Goal: Task Accomplishment & Management: Use online tool/utility

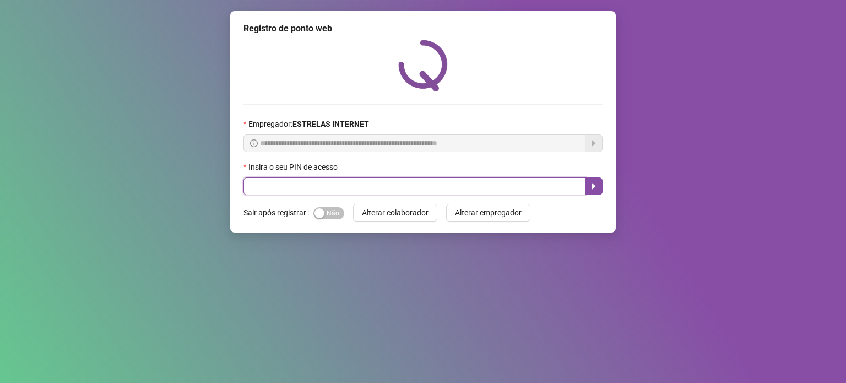
click at [388, 180] on input "text" at bounding box center [414, 186] width 342 height 18
type input "*****"
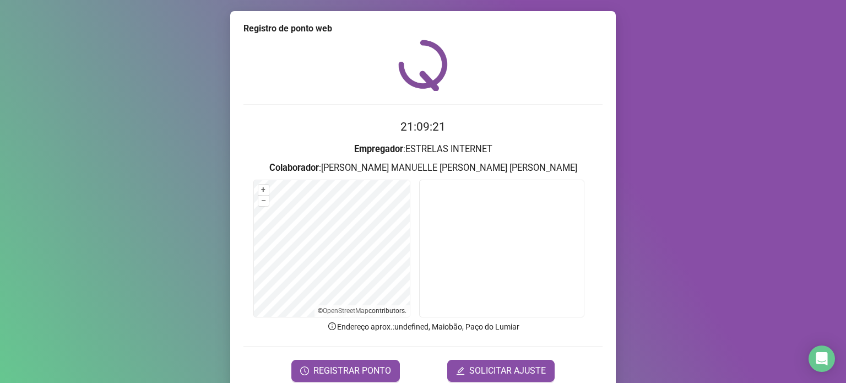
drag, startPoint x: 204, startPoint y: 46, endPoint x: 306, endPoint y: 38, distance: 102.7
click at [306, 38] on div "Registro [PERSON_NAME] web 21:09:21 Empregador : ESTRELAS INTERNET Colaborador …" at bounding box center [423, 191] width 846 height 383
click at [294, 33] on div "Registro de ponto web" at bounding box center [422, 28] width 359 height 13
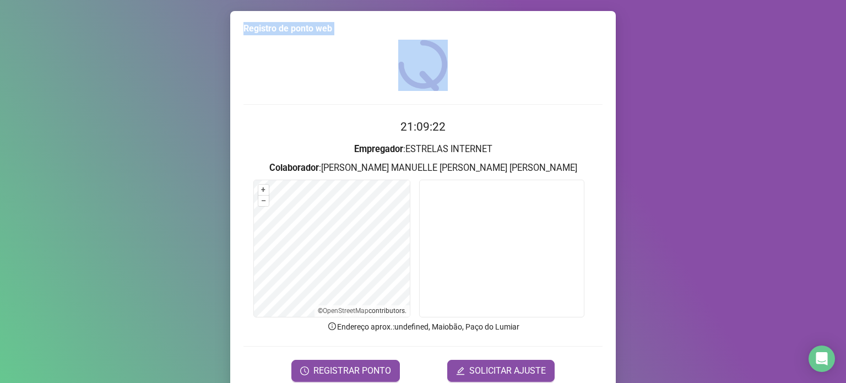
click at [294, 33] on div "Registro de ponto web" at bounding box center [422, 28] width 359 height 13
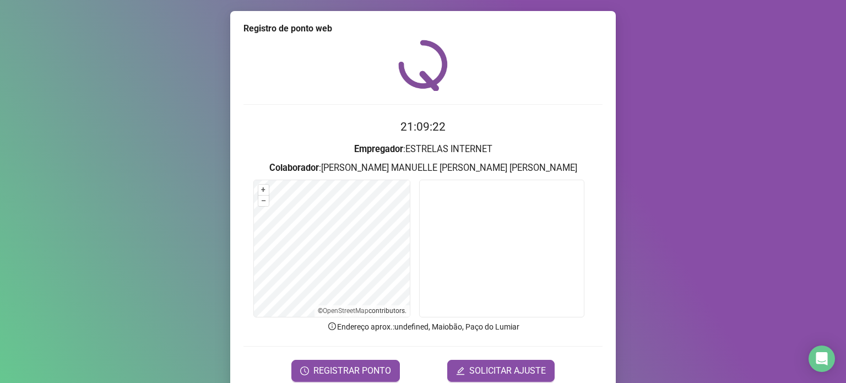
click at [350, 97] on div "21:09:22 Empregador : ESTRELAS INTERNET Colaborador : [PERSON_NAME] MANUELLE [P…" at bounding box center [422, 211] width 359 height 342
click at [349, 364] on span "REGISTRAR PONTO" at bounding box center [352, 370] width 78 height 13
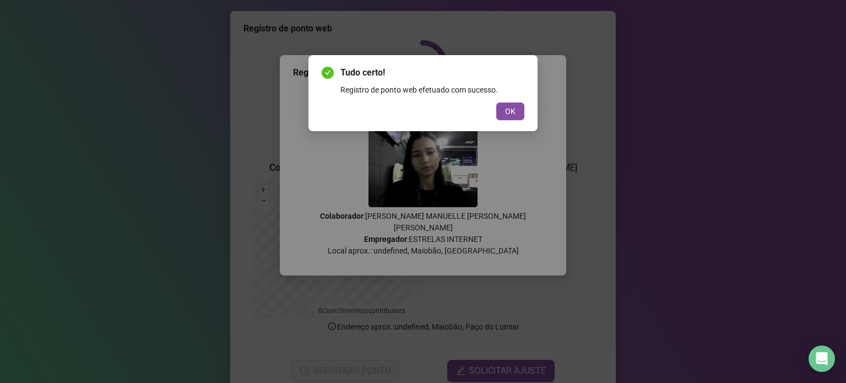
drag, startPoint x: 515, startPoint y: 113, endPoint x: 510, endPoint y: 126, distance: 13.6
click at [515, 112] on button "OK" at bounding box center [510, 111] width 28 height 18
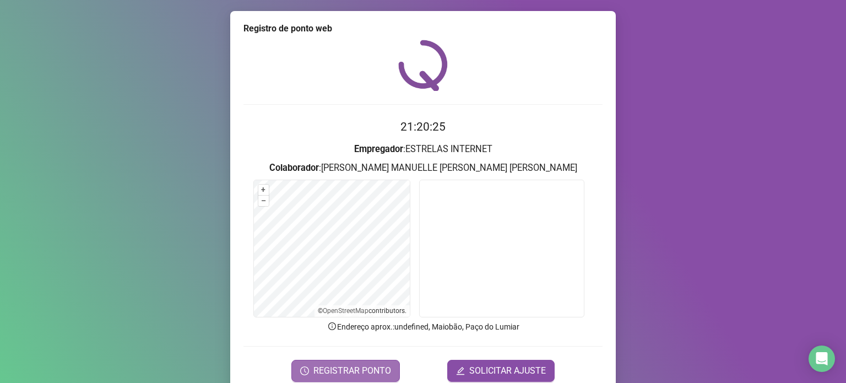
click at [354, 369] on span "REGISTRAR PONTO" at bounding box center [352, 370] width 78 height 13
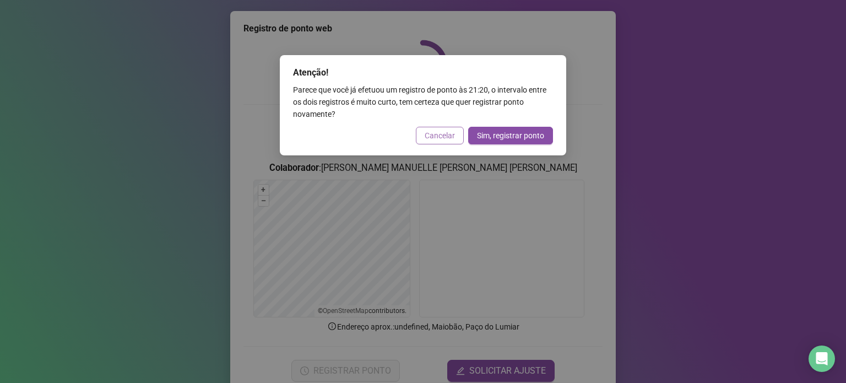
click at [436, 137] on span "Cancelar" at bounding box center [440, 135] width 30 height 12
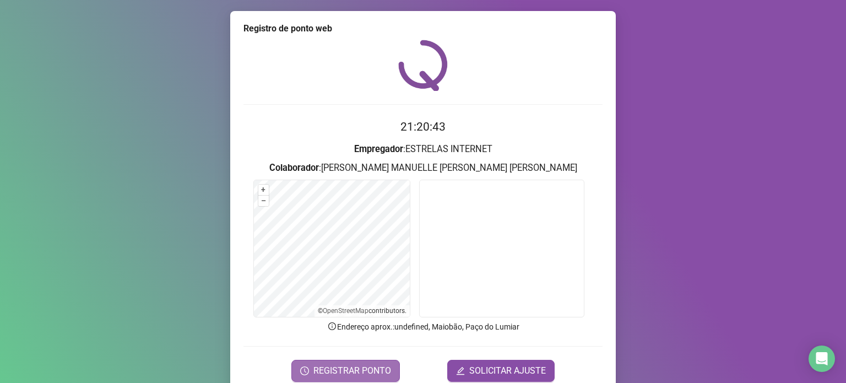
click at [319, 374] on span "REGISTRAR PONTO" at bounding box center [352, 370] width 78 height 13
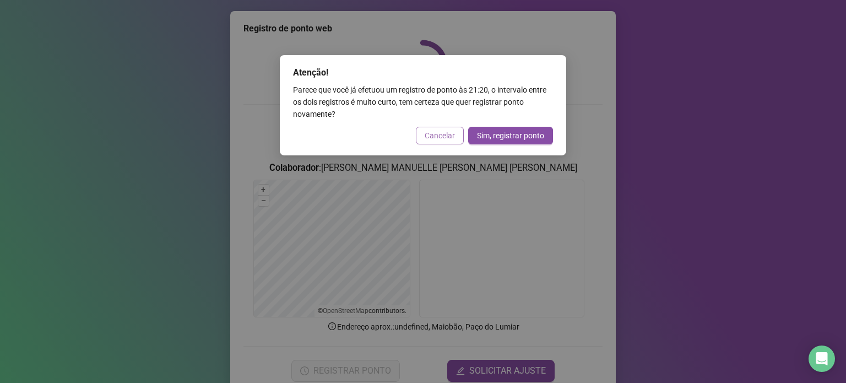
click at [434, 138] on span "Cancelar" at bounding box center [440, 135] width 30 height 12
